Goal: Navigation & Orientation: Find specific page/section

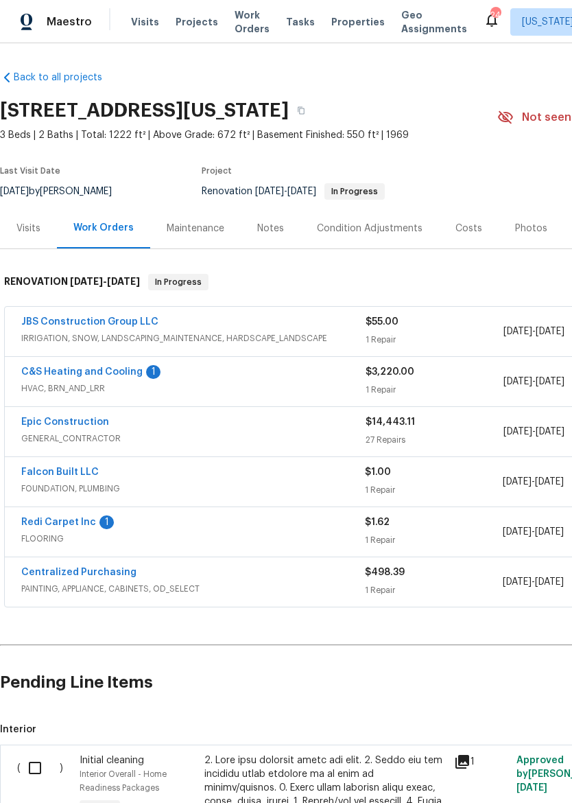
click at [86, 525] on link "Redi Carpet Inc" at bounding box center [58, 522] width 75 height 10
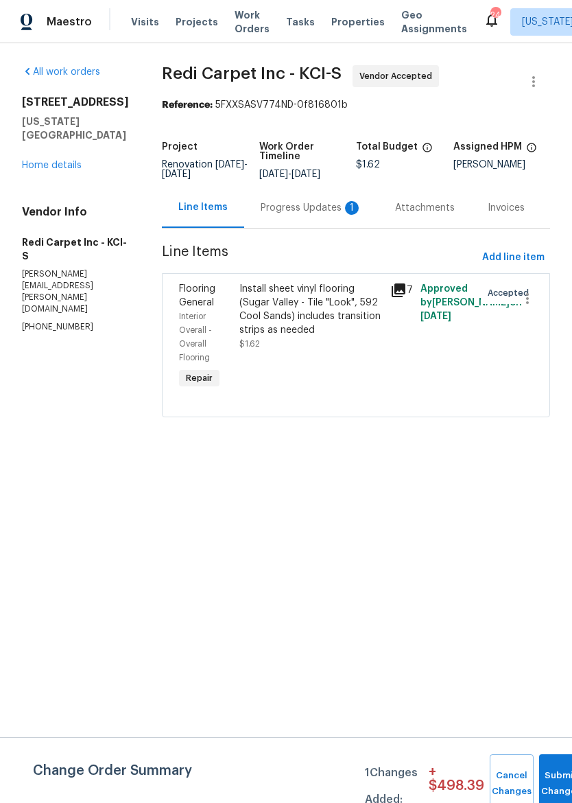
click at [327, 211] on div "Progress Updates 1" at bounding box center [312, 208] width 102 height 14
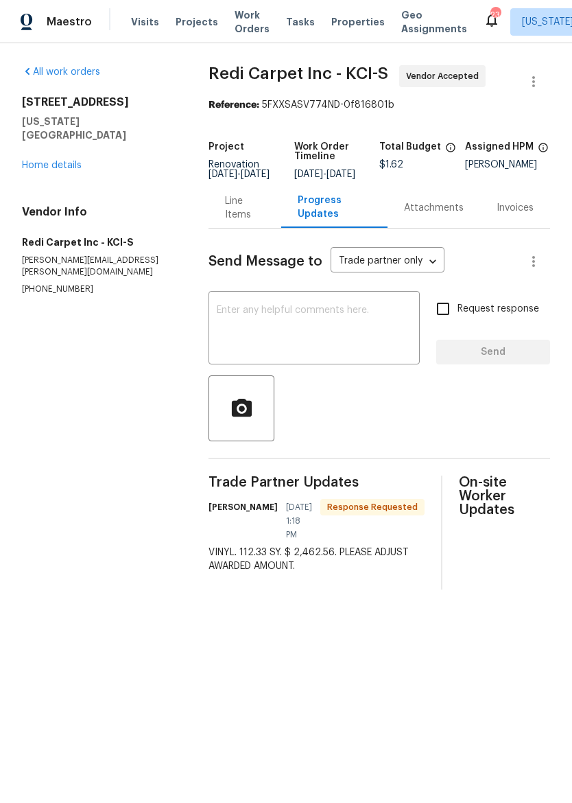
click at [233, 213] on div "Line Items" at bounding box center [245, 207] width 40 height 27
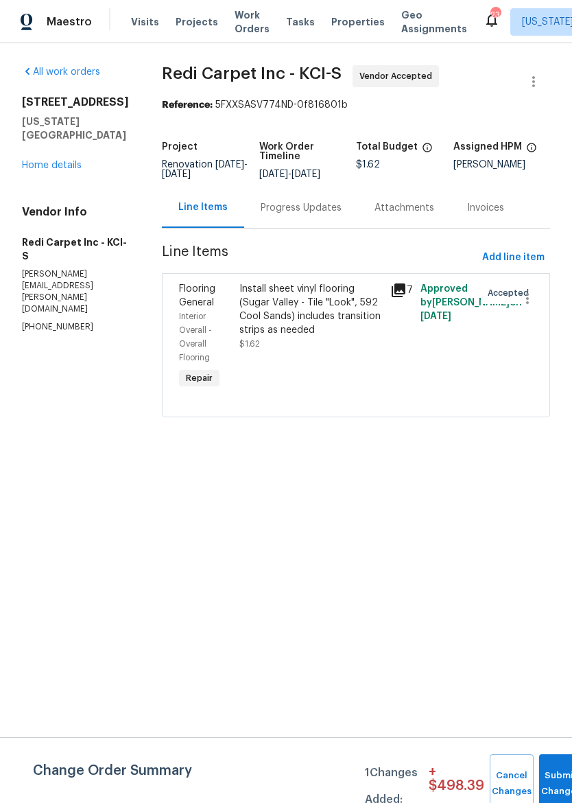
click at [335, 308] on div "Install sheet vinyl flooring (Sugar Valley - Tile "Look", 592 Cool Sands) inclu…" at bounding box center [310, 309] width 143 height 55
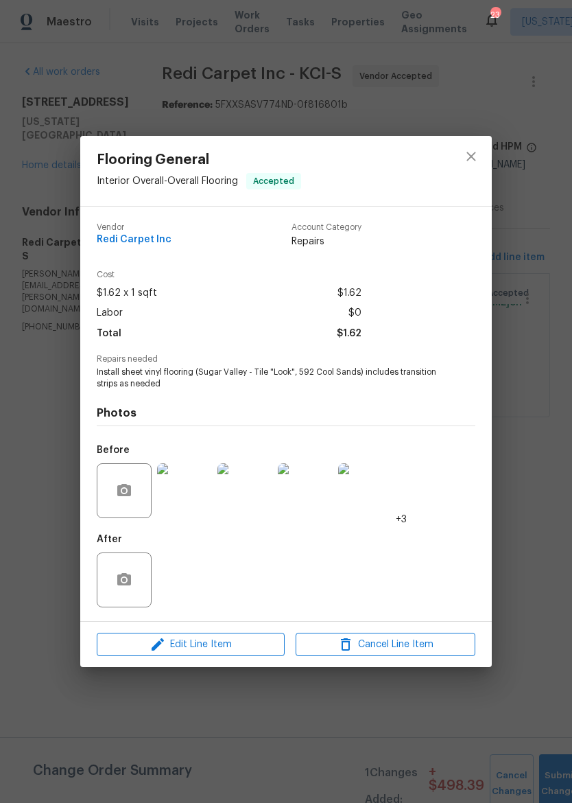
click at [178, 488] on img at bounding box center [184, 490] width 55 height 55
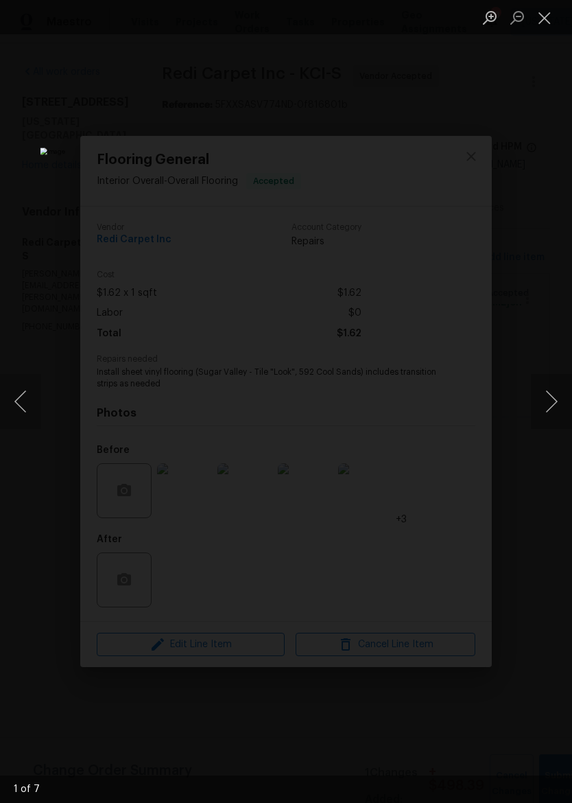
click at [552, 401] on button "Next image" at bounding box center [551, 401] width 41 height 55
click at [555, 397] on button "Next image" at bounding box center [551, 401] width 41 height 55
click at [547, 407] on button "Next image" at bounding box center [551, 401] width 41 height 55
click at [550, 405] on button "Next image" at bounding box center [551, 401] width 41 height 55
click at [550, 406] on button "Next image" at bounding box center [551, 401] width 41 height 55
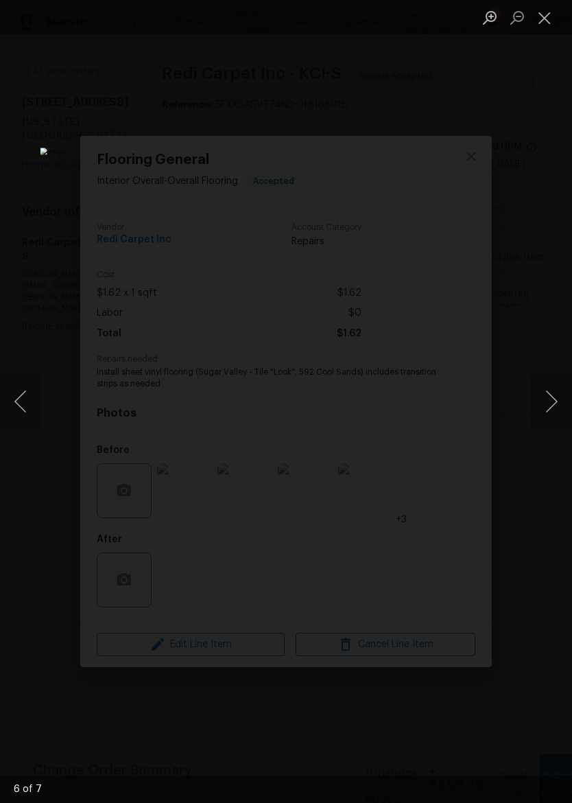
click at [551, 407] on button "Next image" at bounding box center [551, 401] width 41 height 55
click at [551, 409] on button "Next image" at bounding box center [551, 401] width 41 height 55
click at [552, 407] on button "Next image" at bounding box center [551, 401] width 41 height 55
click at [548, 23] on button "Close lightbox" at bounding box center [544, 17] width 27 height 24
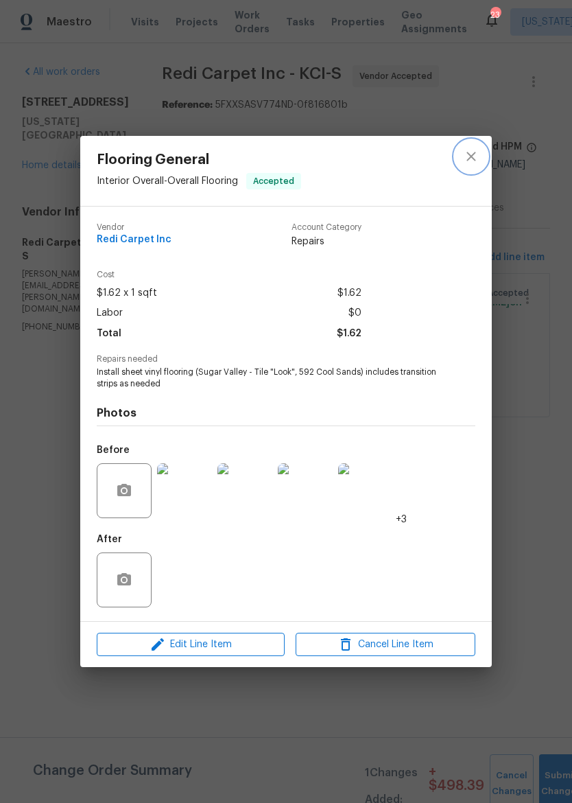
click at [471, 153] on icon "close" at bounding box center [471, 156] width 16 height 16
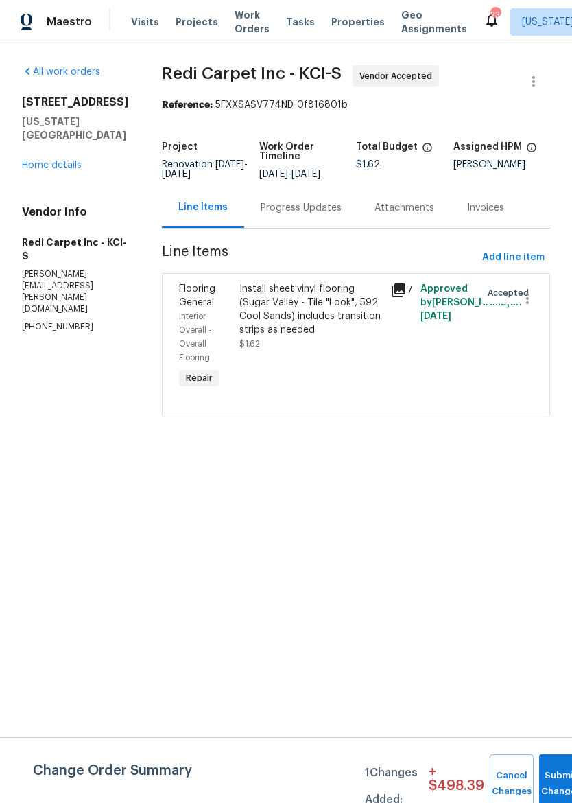
click at [56, 161] on link "Home details" at bounding box center [52, 166] width 60 height 10
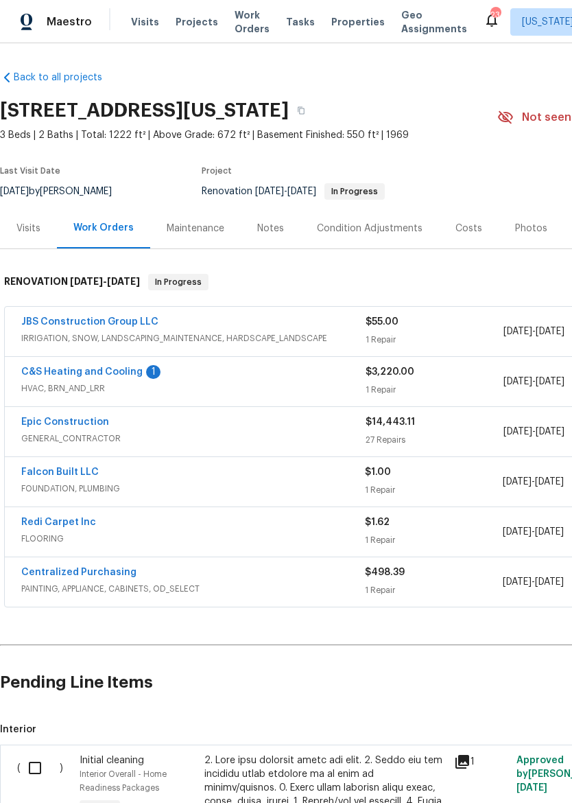
click at [337, 23] on span "Properties" at bounding box center [358, 22] width 54 height 14
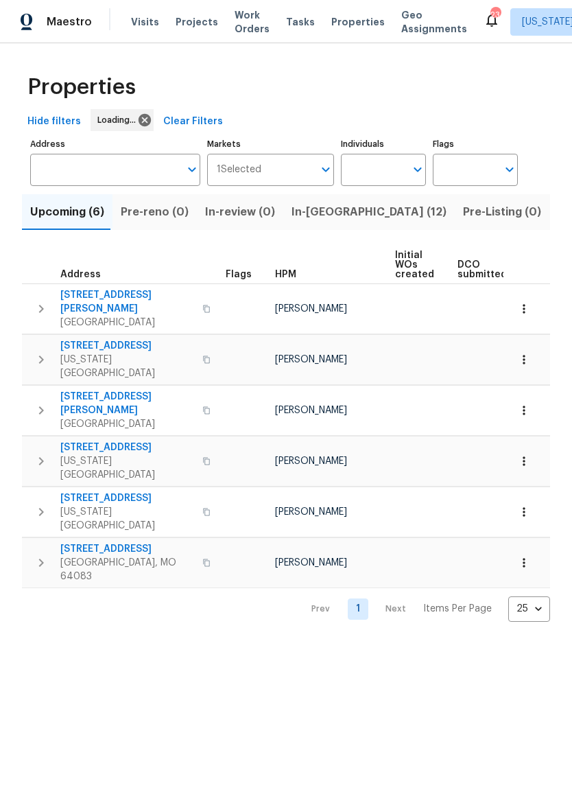
click at [318, 216] on span "In-[GEOGRAPHIC_DATA] (12)" at bounding box center [369, 211] width 155 height 19
